Goal: Task Accomplishment & Management: Use online tool/utility

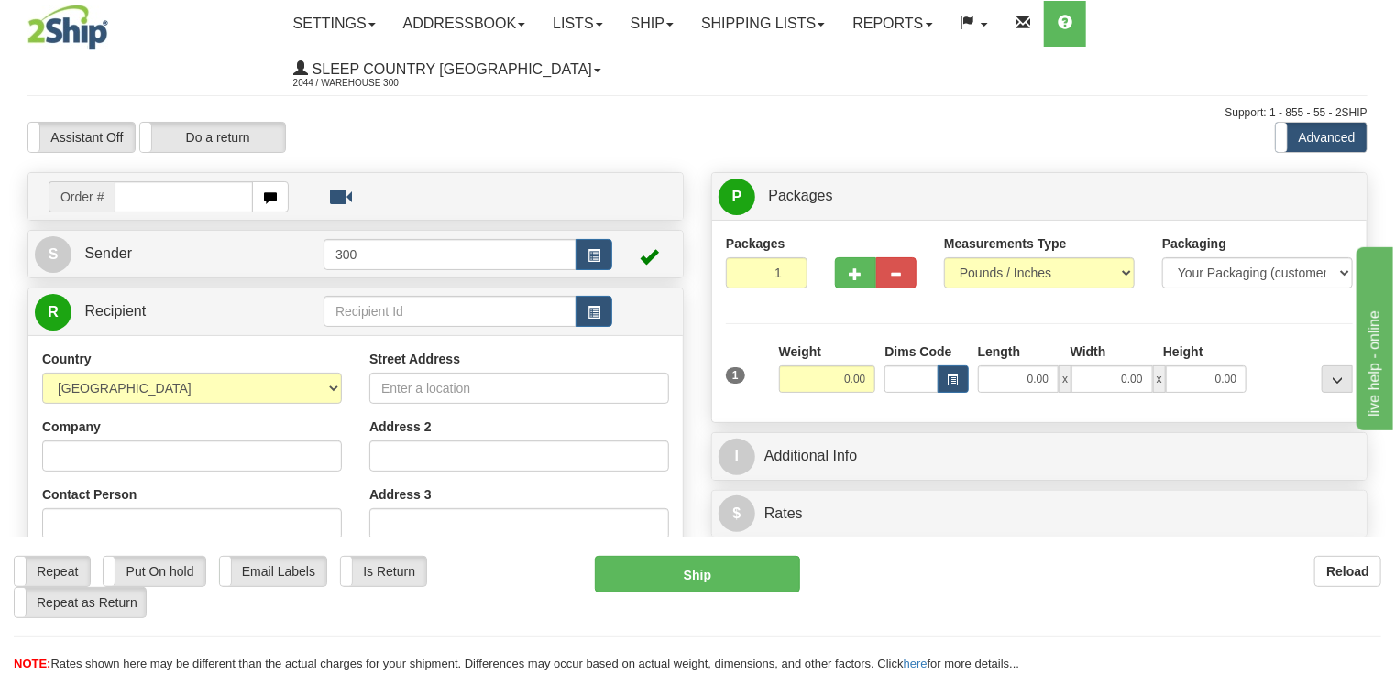
click at [158, 181] on input "text" at bounding box center [183, 196] width 137 height 31
type input "9007G447165"
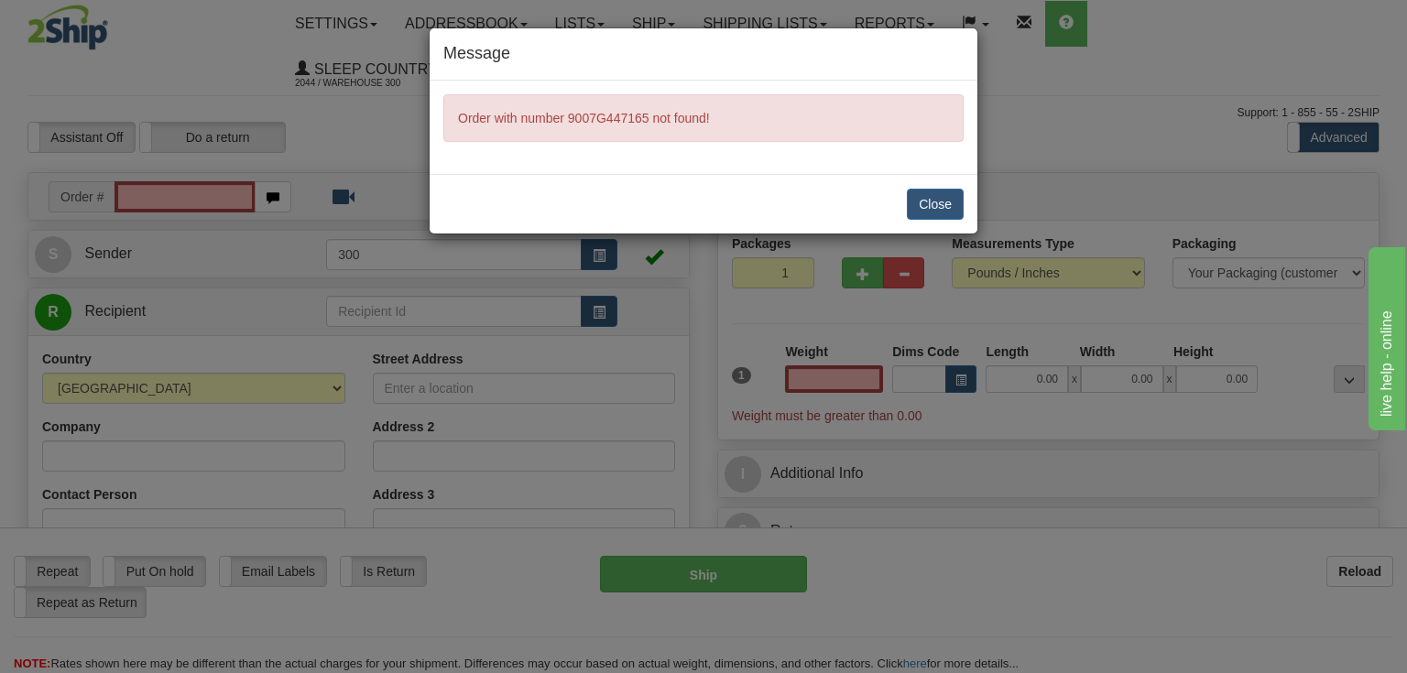
type input "0.00"
click at [948, 207] on button "Close" at bounding box center [935, 204] width 57 height 31
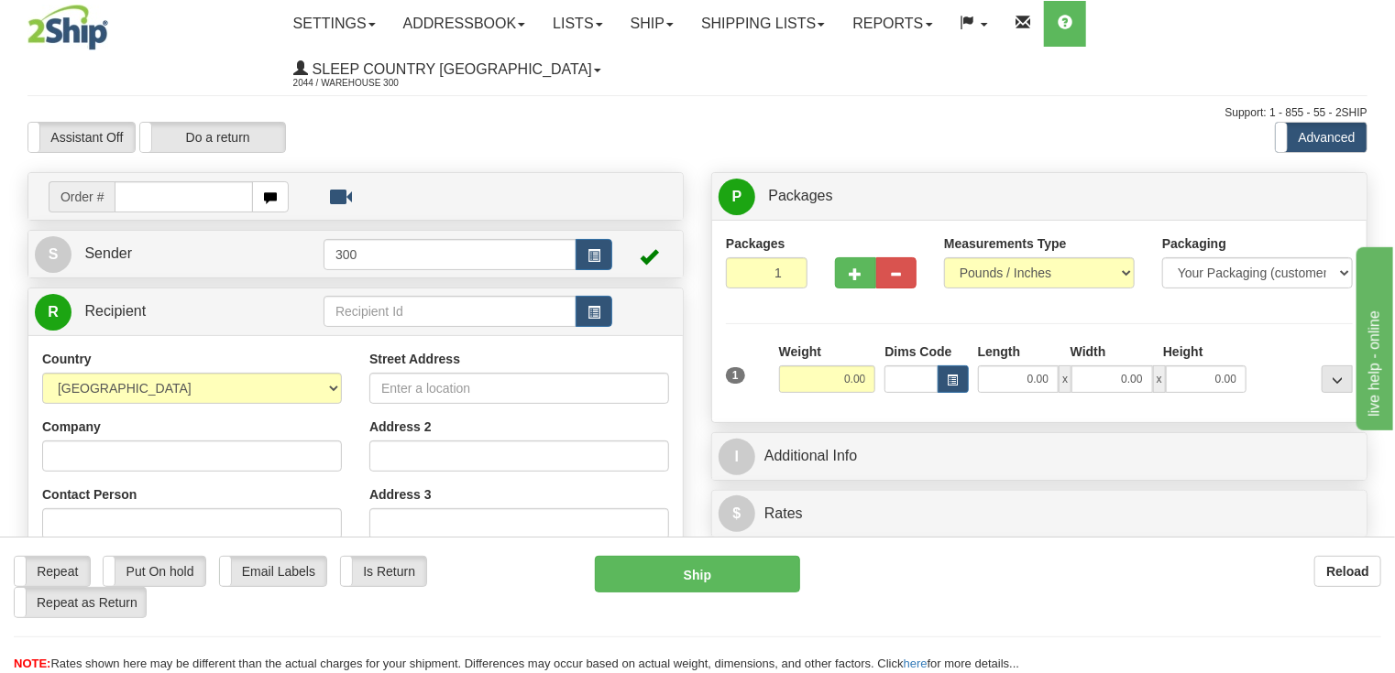
click at [147, 181] on input "text" at bounding box center [183, 196] width 137 height 31
type input "9002I004725"
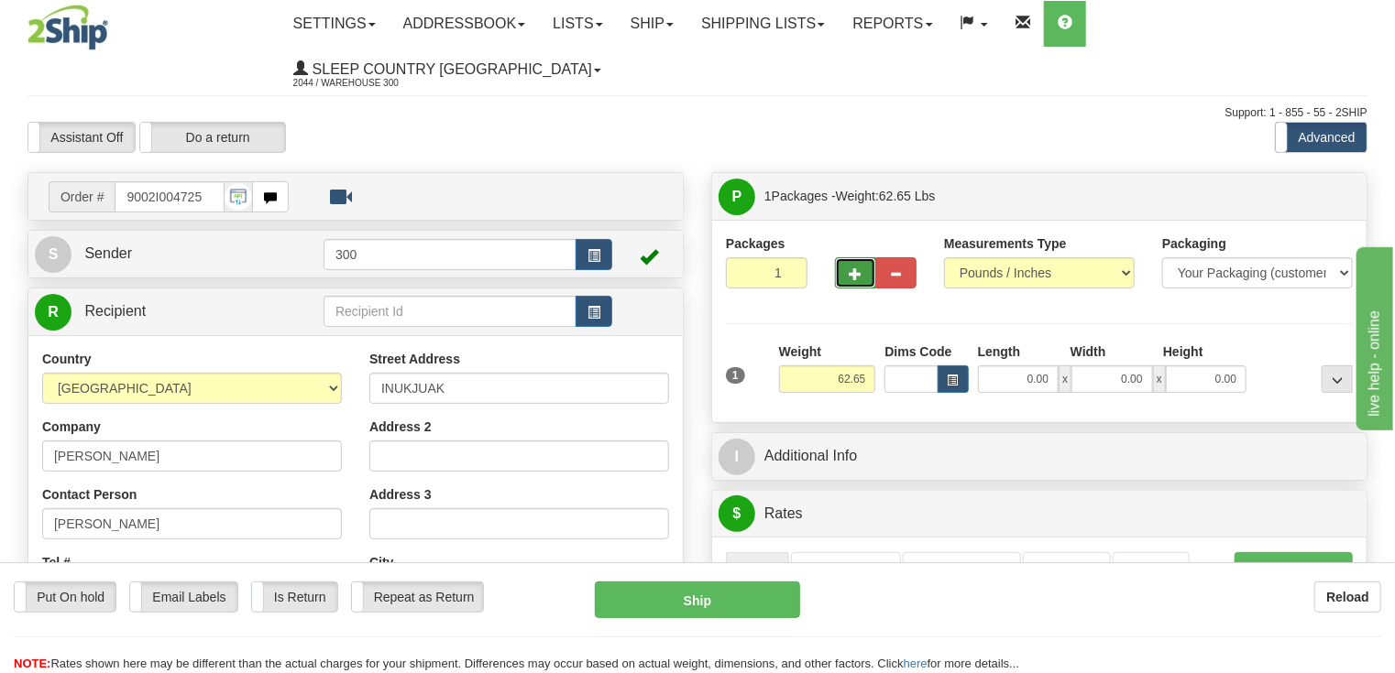
click at [853, 268] on span "button" at bounding box center [854, 274] width 13 height 12
type input "2"
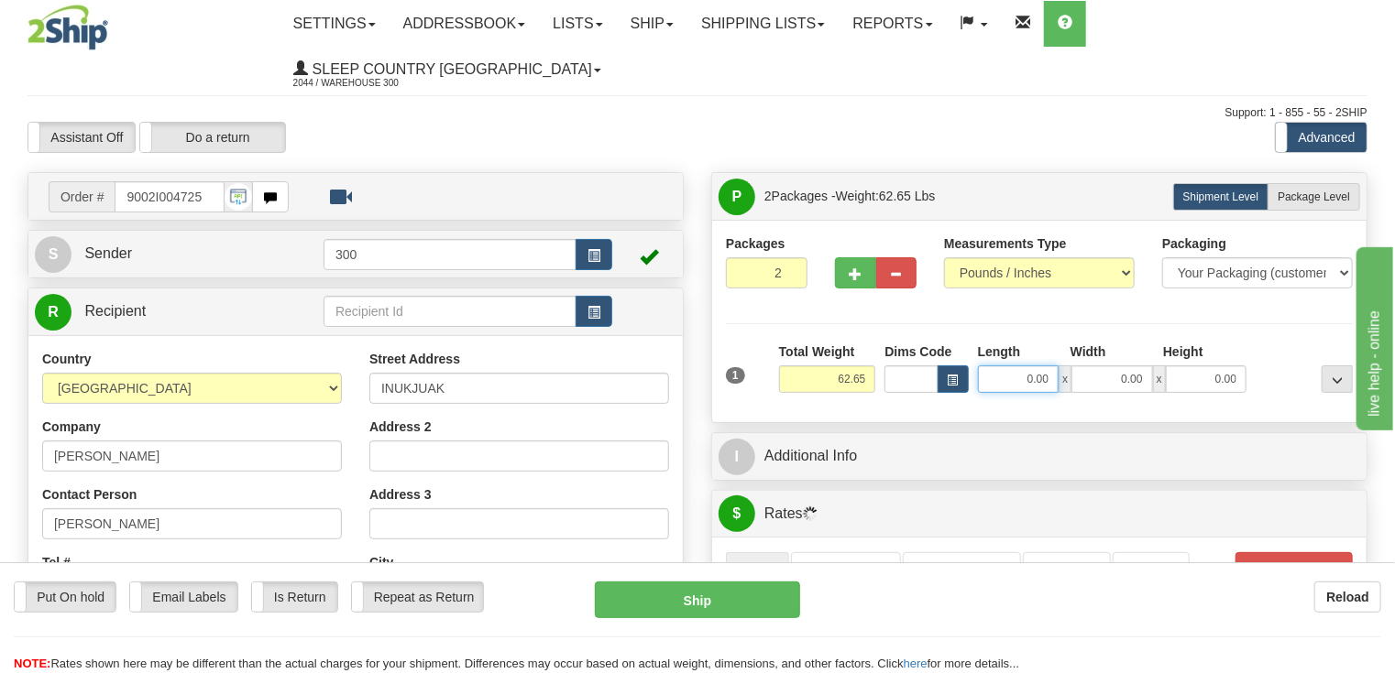
drag, startPoint x: 1010, startPoint y: 337, endPoint x: 1147, endPoint y: 345, distance: 137.6
click at [1145, 366] on div "0.00 x 0.00 x 0.00" at bounding box center [1112, 379] width 269 height 27
type input "13.00"
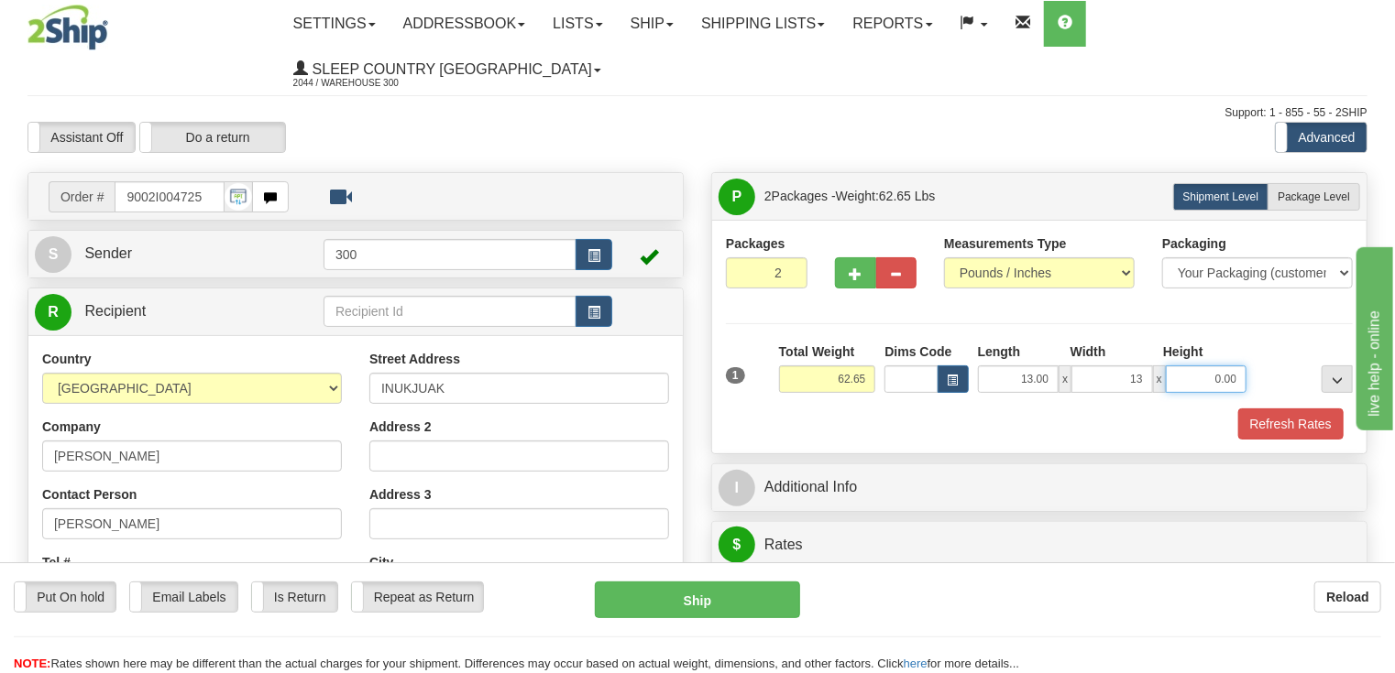
type input "13.00"
type input "40.00"
click at [1284, 409] on button "Refresh Rates" at bounding box center [1290, 424] width 105 height 31
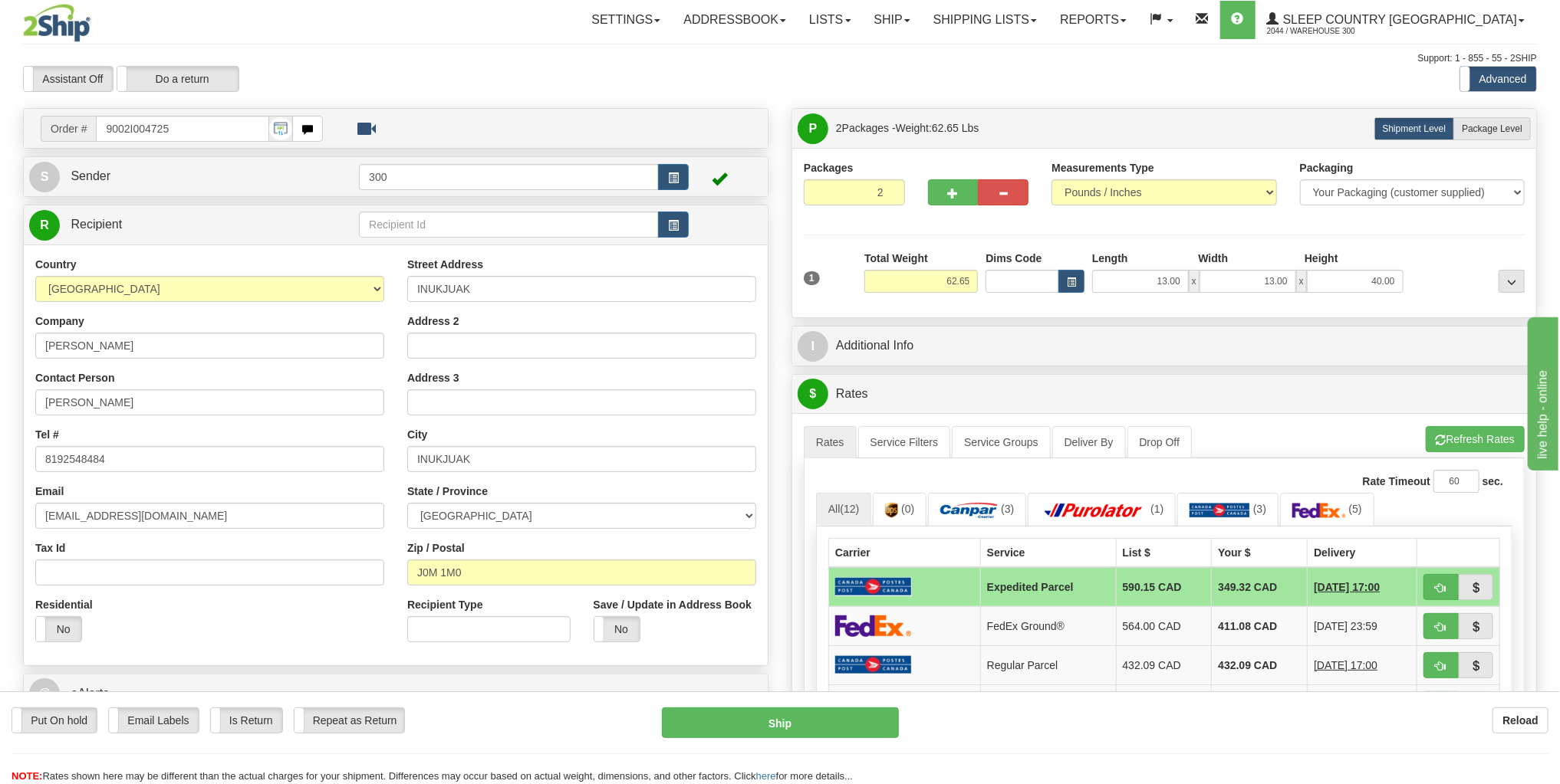
drag, startPoint x: 297, startPoint y: 61, endPoint x: 249, endPoint y: 106, distance: 65.8
click at [296, 61] on div "Support: 1 - 855 - 55 - 2SHIP" at bounding box center [779, 59] width 1514 height 13
drag, startPoint x: 87, startPoint y: 126, endPoint x: 32, endPoint y: 132, distance: 55.3
click at [34, 132] on div "Order # 9002I004725" at bounding box center [182, 128] width 305 height 26
